Goal: Task Accomplishment & Management: Manage account settings

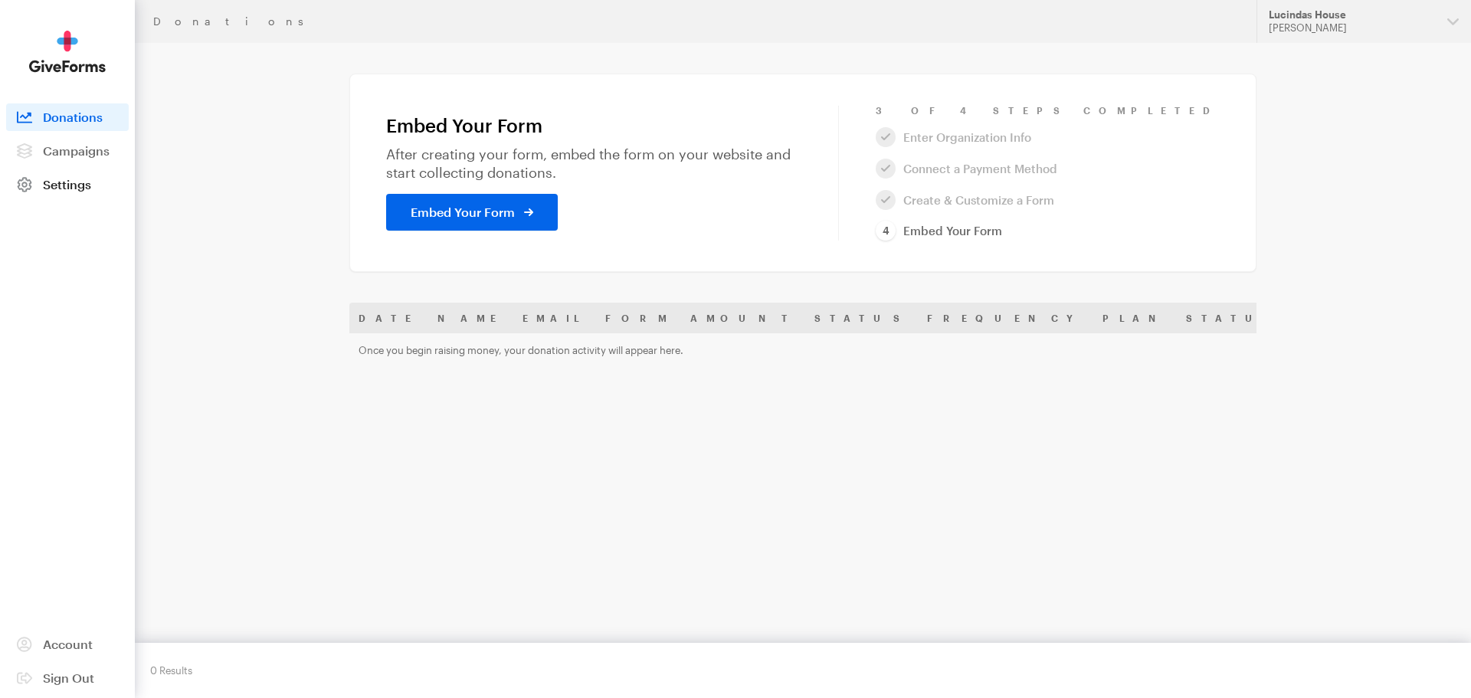
click at [67, 188] on span "Settings" at bounding box center [67, 184] width 48 height 15
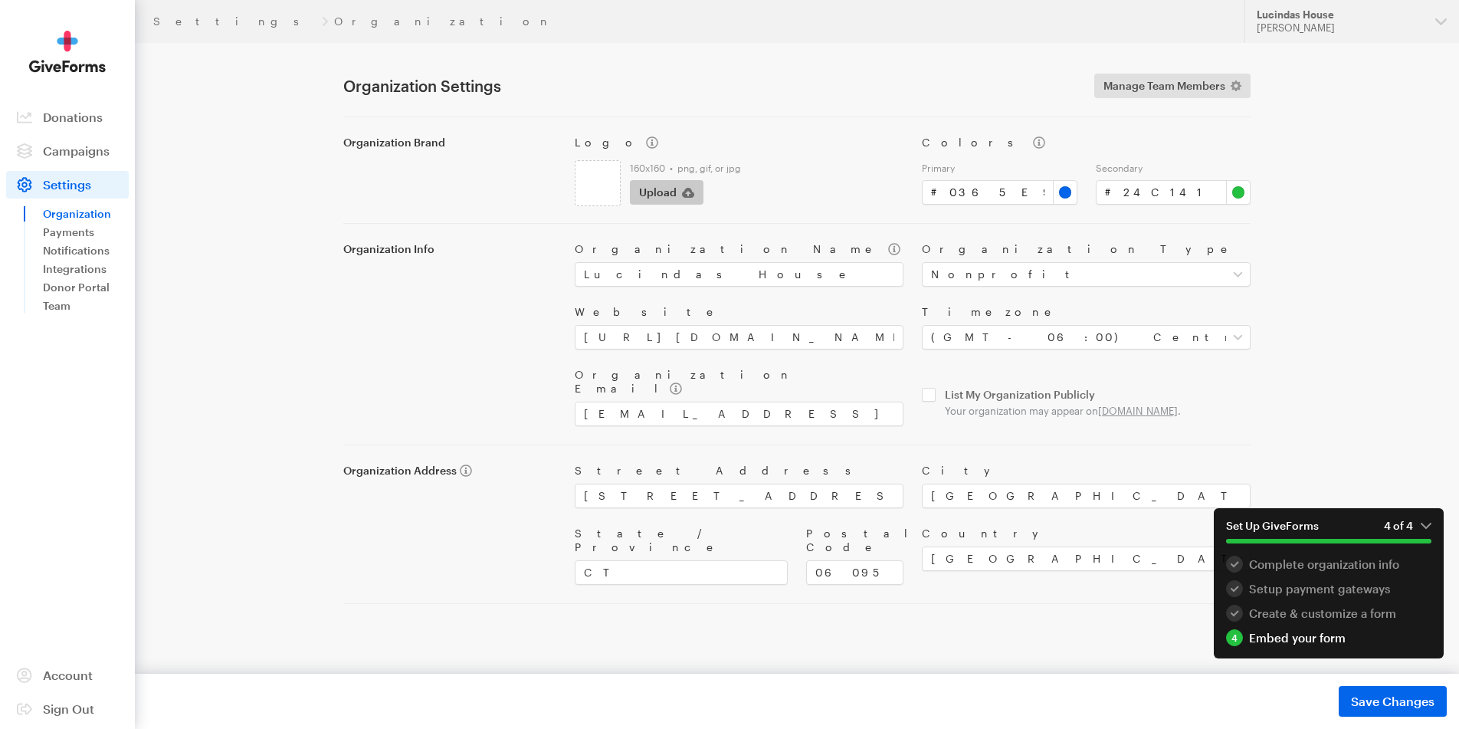
click at [665, 192] on span "Upload" at bounding box center [658, 192] width 38 height 18
type input "C:\fakepath\Logo.png"
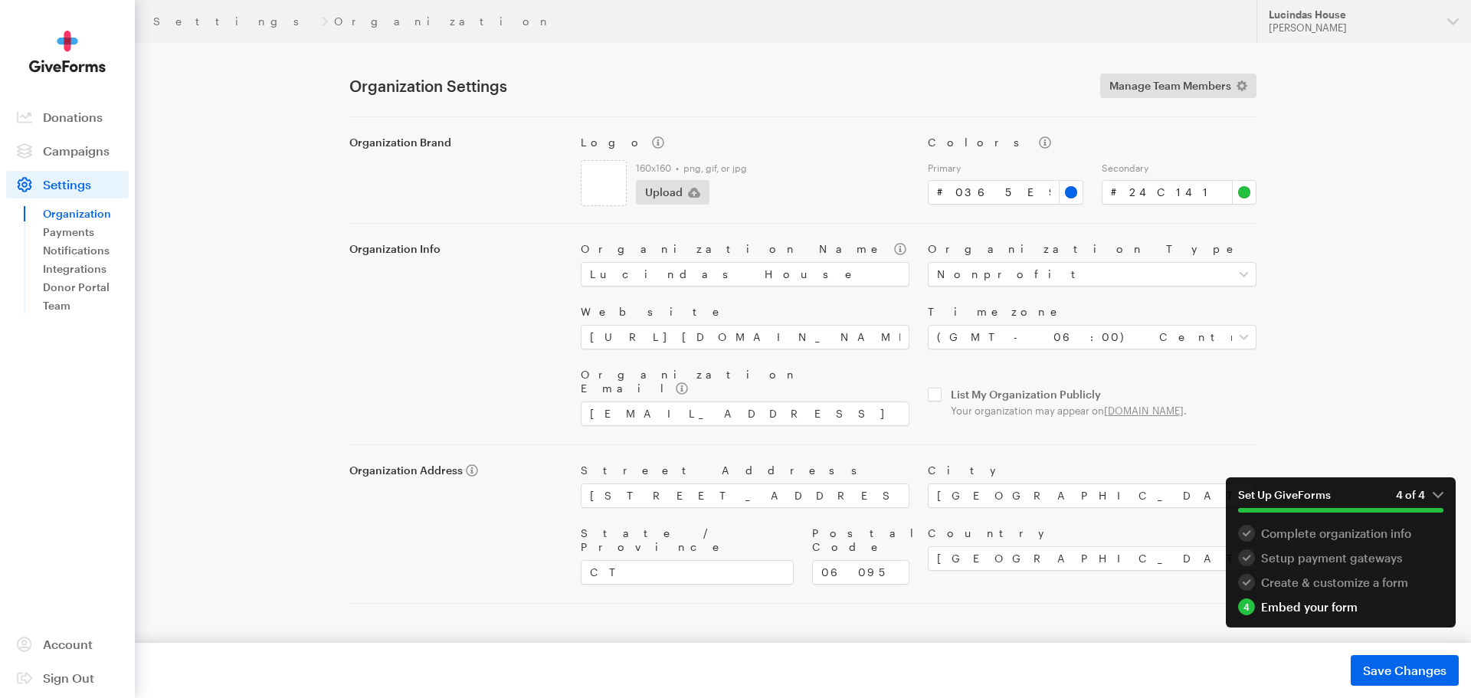
click at [1401, 677] on span "Save Changes" at bounding box center [1405, 670] width 84 height 18
click at [92, 235] on link "Payments" at bounding box center [86, 232] width 86 height 18
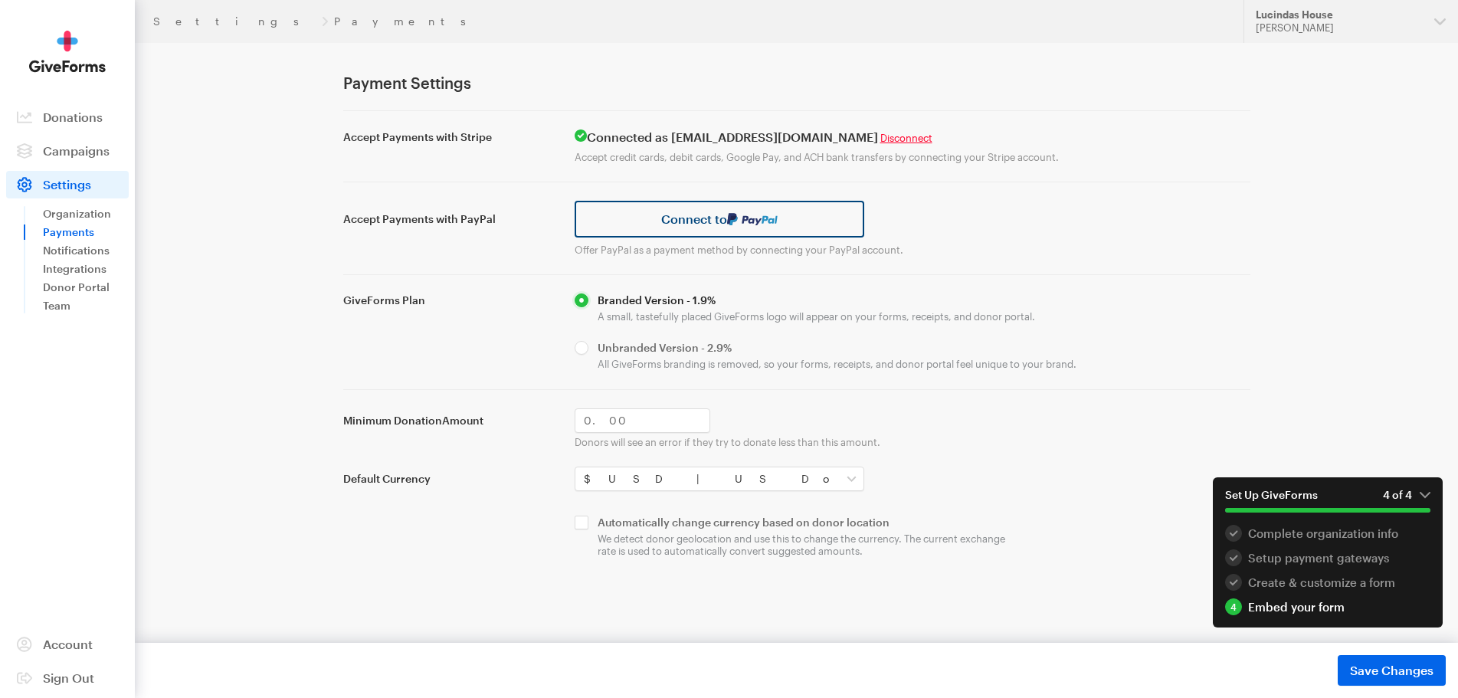
click at [781, 228] on link "Connect to" at bounding box center [720, 219] width 290 height 37
